Goal: Entertainment & Leisure: Consume media (video, audio)

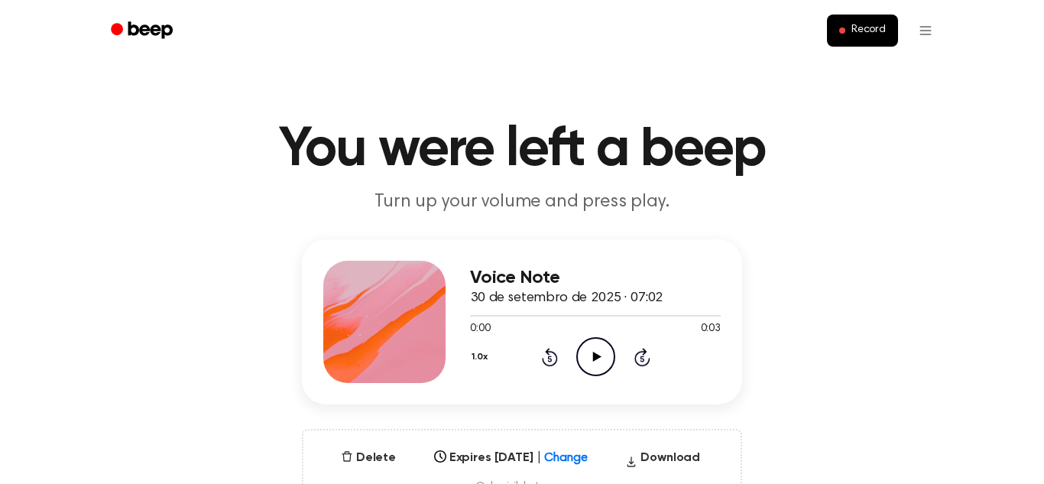
click at [601, 351] on icon "Play Audio" at bounding box center [595, 356] width 39 height 39
click at [585, 352] on icon "Play Audio" at bounding box center [595, 356] width 39 height 39
click at [591, 359] on icon "Play Audio" at bounding box center [595, 356] width 39 height 39
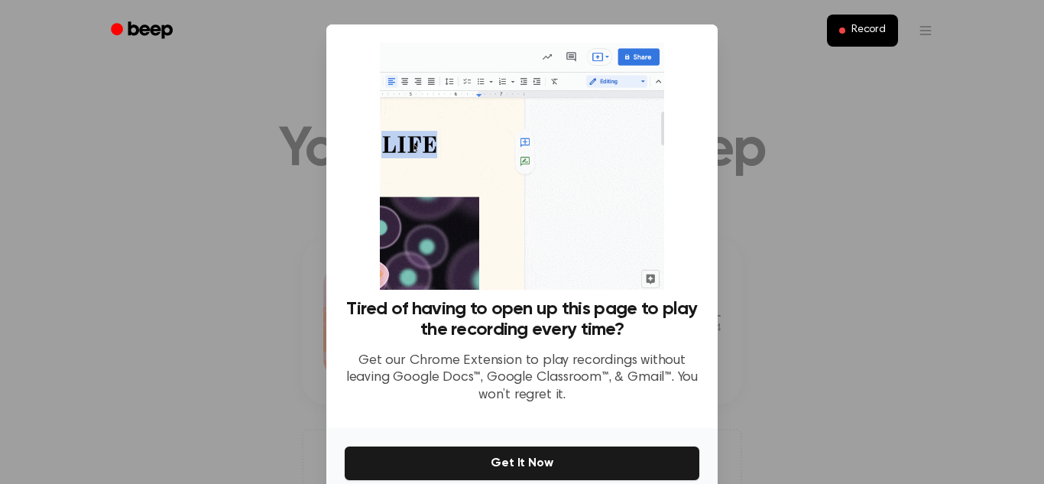
click at [954, 257] on div at bounding box center [522, 242] width 1044 height 484
click at [762, 58] on div "Record" at bounding box center [522, 30] width 844 height 61
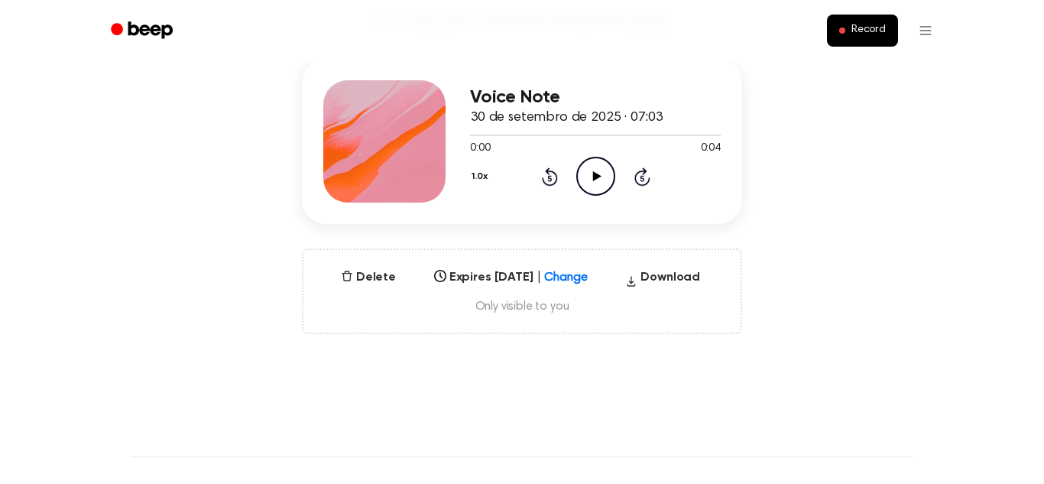
scroll to position [182, 0]
click at [598, 163] on icon "Play Audio" at bounding box center [595, 174] width 39 height 39
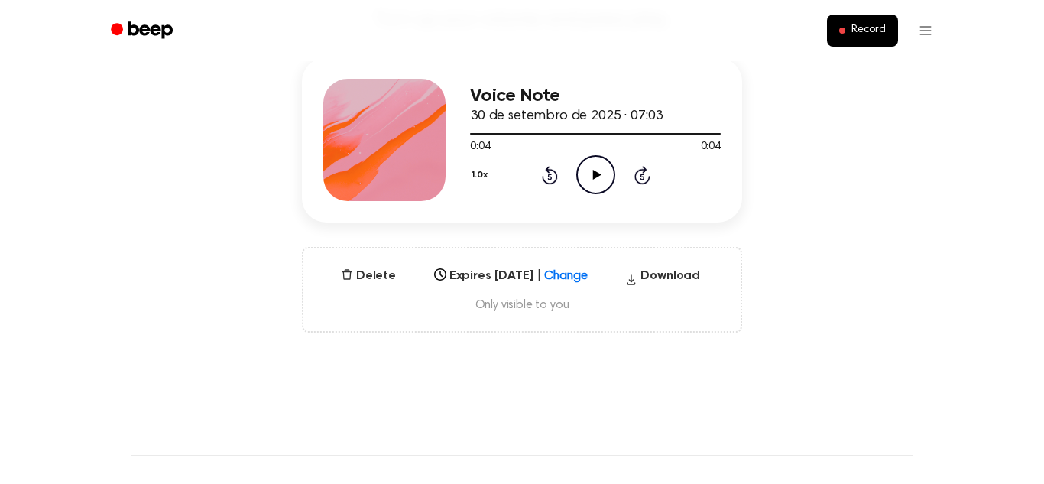
click at [598, 163] on icon "Play Audio" at bounding box center [595, 174] width 39 height 39
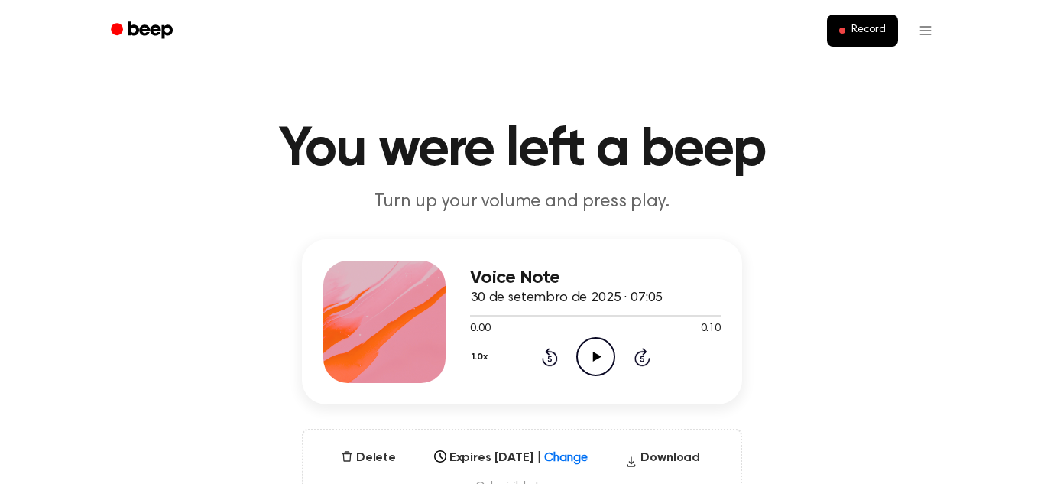
click at [595, 367] on icon "Play Audio" at bounding box center [595, 356] width 39 height 39
click at [599, 354] on icon "Play Audio" at bounding box center [595, 356] width 39 height 39
click at [592, 352] on icon "Play Audio" at bounding box center [595, 356] width 39 height 39
click at [590, 353] on icon "Play Audio" at bounding box center [595, 356] width 39 height 39
click at [593, 359] on icon at bounding box center [596, 357] width 8 height 10
